Goal: Task Accomplishment & Management: Complete application form

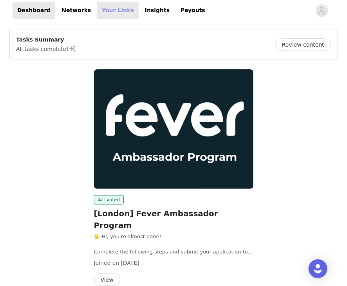
click at [99, 9] on link "Your Links" at bounding box center [118, 11] width 42 height 18
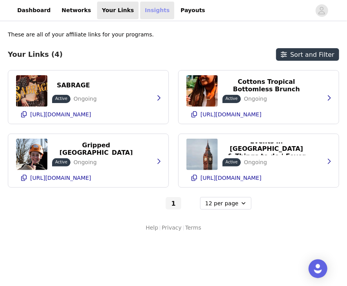
click at [140, 10] on link "Insights" at bounding box center [157, 11] width 34 height 18
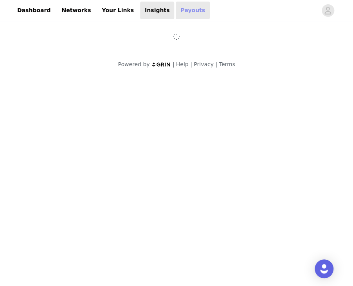
click at [176, 10] on link "Payouts" at bounding box center [193, 11] width 34 height 18
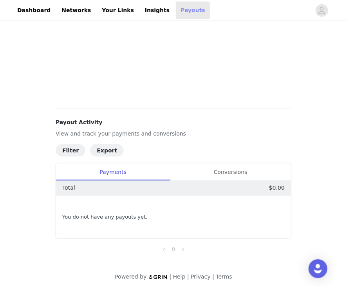
scroll to position [210, 0]
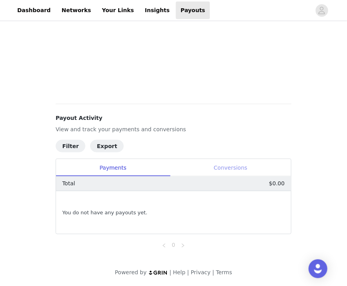
click at [228, 164] on div "Conversions" at bounding box center [230, 168] width 121 height 18
click at [134, 163] on div "Payments" at bounding box center [113, 168] width 114 height 18
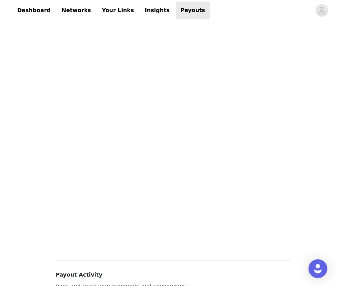
scroll to position [14, 0]
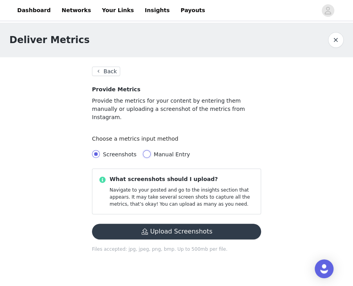
click at [143, 150] on input "Manual Entry" at bounding box center [147, 154] width 8 height 8
radio input "true"
radio input "false"
radio input "true"
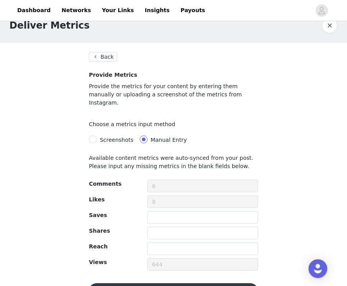
scroll to position [29, 0]
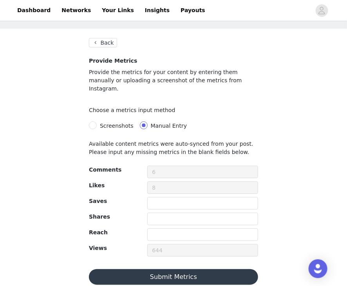
click at [97, 123] on span "Screenshots" at bounding box center [117, 126] width 40 height 6
click at [97, 121] on input "Screenshots" at bounding box center [93, 125] width 8 height 8
radio input "true"
radio input "false"
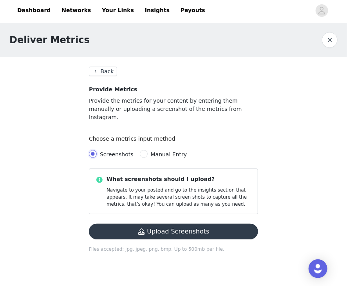
scroll to position [0, 0]
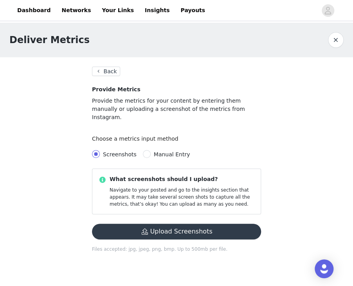
click at [157, 224] on button "Upload Screenshots" at bounding box center [176, 232] width 169 height 16
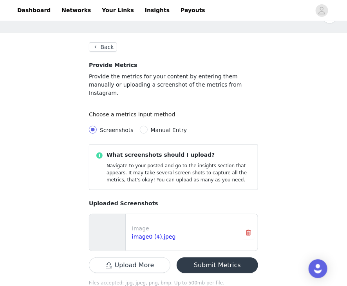
scroll to position [35, 0]
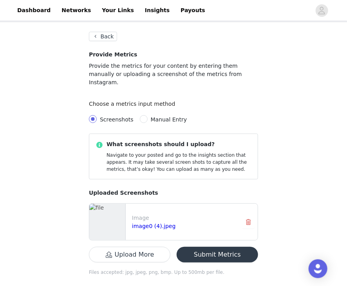
click at [215, 247] on button "Submit Metrics" at bounding box center [217, 255] width 81 height 16
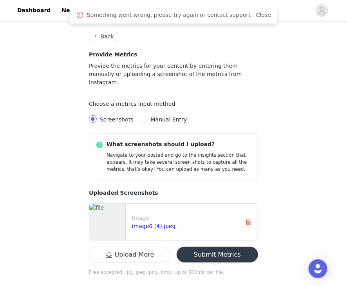
click at [202, 247] on button "Submit Metrics" at bounding box center [217, 255] width 81 height 16
click at [256, 18] on link "Close" at bounding box center [263, 15] width 15 height 6
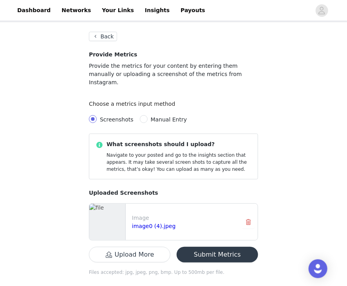
click at [223, 247] on button "Submit Metrics" at bounding box center [217, 255] width 81 height 16
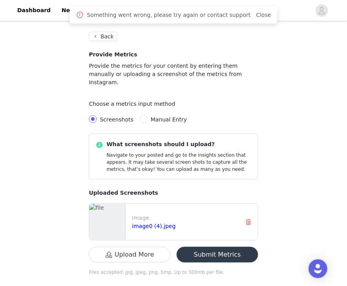
click at [248, 216] on button "button" at bounding box center [248, 222] width 13 height 13
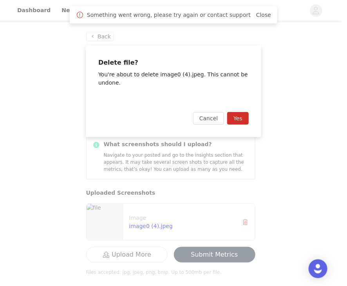
click at [239, 110] on div "Cancel Yes" at bounding box center [173, 118] width 175 height 38
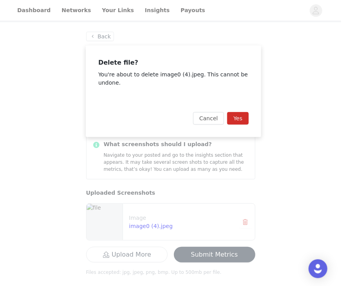
click at [241, 115] on button "Yes" at bounding box center [238, 118] width 22 height 13
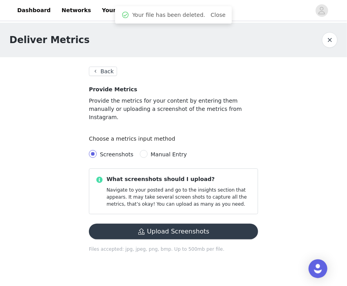
scroll to position [0, 0]
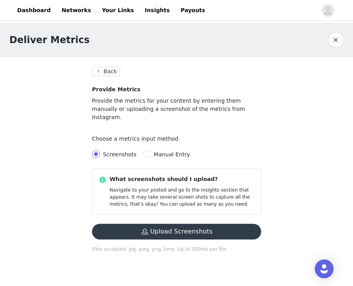
click at [179, 226] on button "Upload Screenshots" at bounding box center [176, 232] width 169 height 16
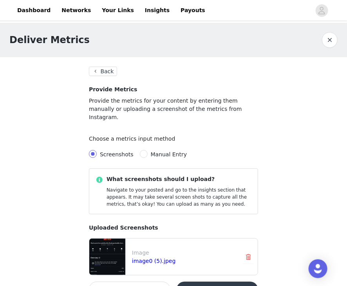
scroll to position [35, 0]
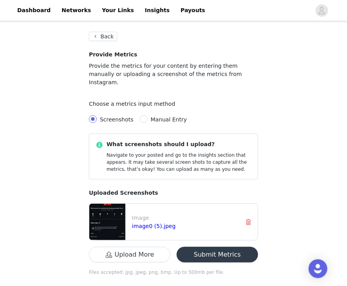
click at [221, 247] on button "Submit Metrics" at bounding box center [217, 255] width 81 height 16
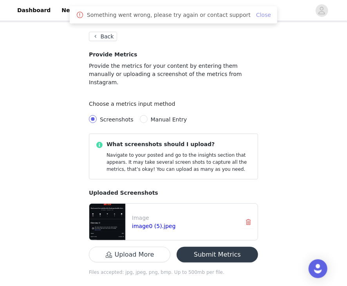
click at [256, 14] on link "Close" at bounding box center [263, 15] width 15 height 6
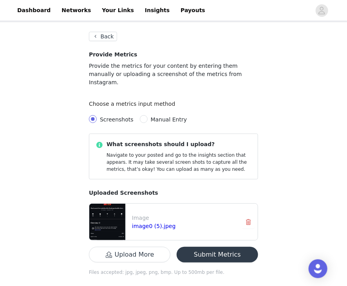
click at [105, 38] on button "Back" at bounding box center [103, 36] width 28 height 9
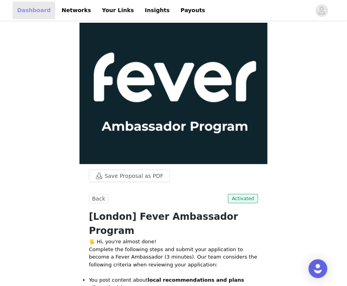
click at [38, 13] on link "Dashboard" at bounding box center [34, 11] width 43 height 18
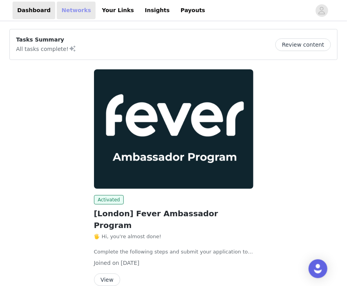
click at [67, 8] on link "Networks" at bounding box center [76, 11] width 39 height 18
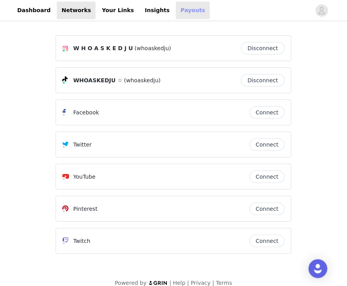
click at [176, 11] on link "Payouts" at bounding box center [193, 11] width 34 height 18
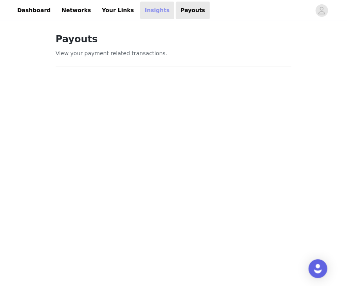
click at [140, 12] on link "Insights" at bounding box center [157, 11] width 34 height 18
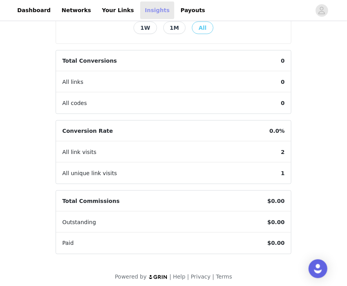
scroll to position [207, 0]
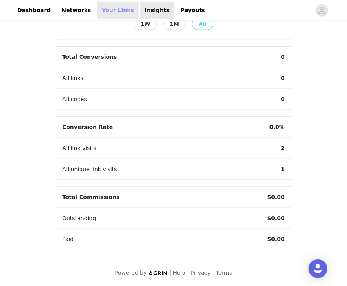
click at [108, 9] on link "Your Links" at bounding box center [118, 11] width 42 height 18
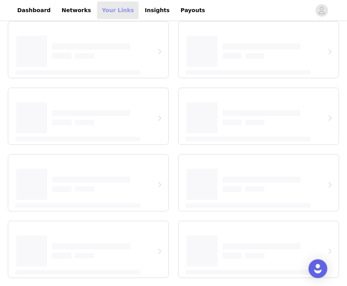
scroll to position [188, 0]
select select "12"
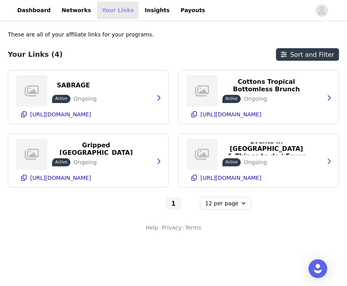
scroll to position [0, 0]
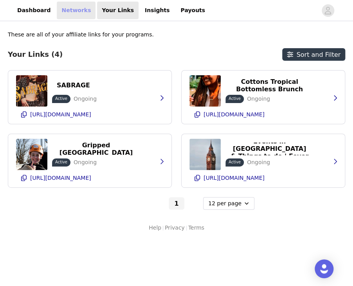
click at [64, 10] on link "Networks" at bounding box center [76, 11] width 39 height 18
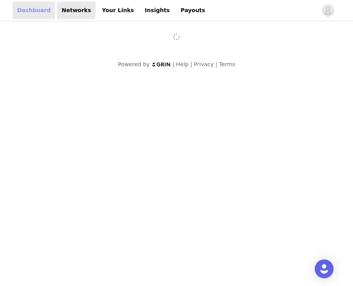
click at [23, 9] on link "Dashboard" at bounding box center [34, 11] width 43 height 18
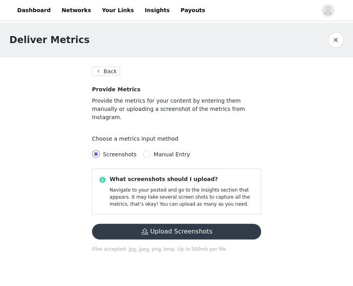
click at [191, 226] on button "Upload Screenshots" at bounding box center [176, 232] width 169 height 16
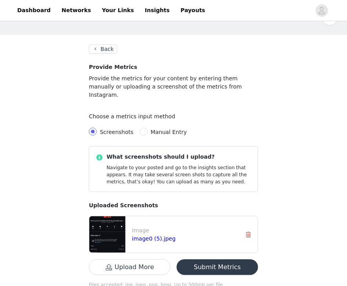
scroll to position [35, 0]
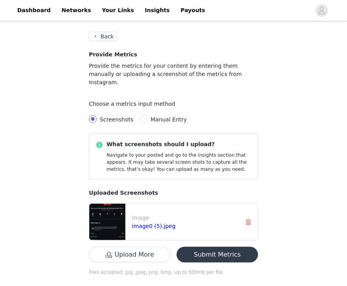
click at [246, 249] on button "Submit Metrics" at bounding box center [217, 255] width 81 height 16
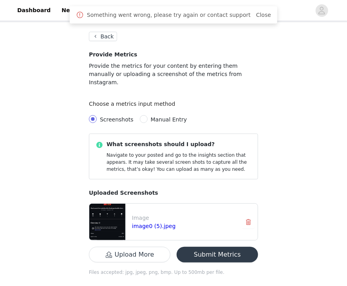
click at [148, 116] on span "Manual Entry" at bounding box center [169, 119] width 43 height 6
click at [143, 115] on input "Manual Entry" at bounding box center [144, 119] width 8 height 8
radio input "true"
radio input "false"
radio input "true"
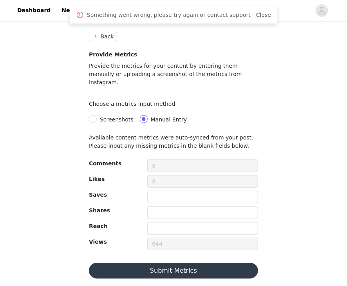
scroll to position [29, 0]
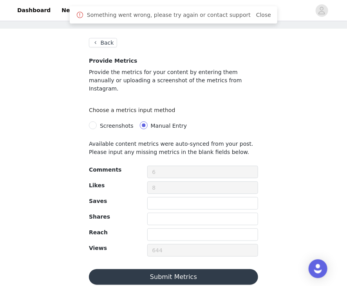
click at [178, 270] on button "Submit Metrics" at bounding box center [173, 277] width 169 height 16
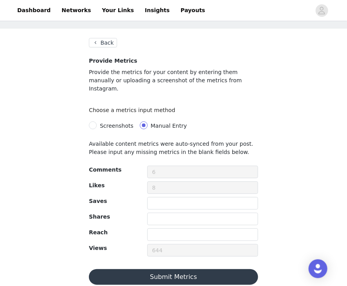
click at [218, 277] on section "Back Provide Metrics Provide the metrics for your content by entering them manu…" at bounding box center [174, 162] width 188 height 266
click at [225, 270] on button "Submit Metrics" at bounding box center [173, 277] width 169 height 16
click at [183, 271] on button "Submit Metrics" at bounding box center [173, 277] width 169 height 16
click at [99, 48] on section "Back Provide Metrics Provide the metrics for your content by entering them manu…" at bounding box center [174, 162] width 188 height 266
click at [99, 41] on button "Back" at bounding box center [103, 42] width 28 height 9
